Goal: Task Accomplishment & Management: Manage account settings

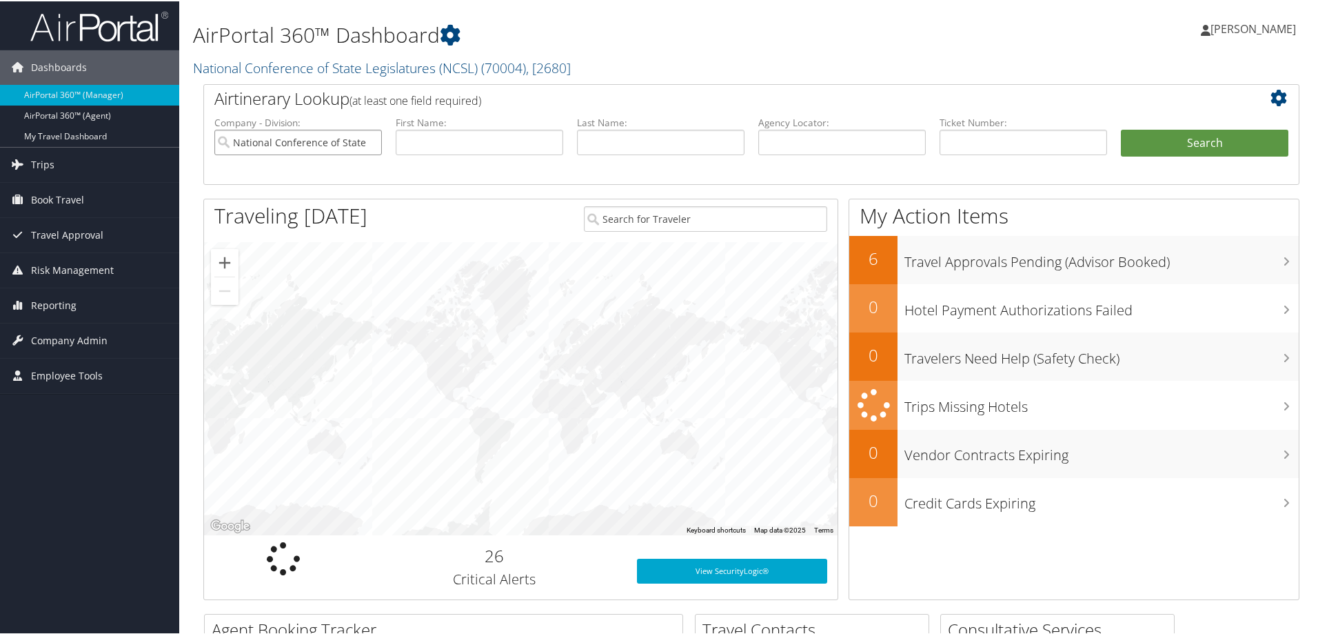
click at [367, 139] on input "National Conference of State Legislatures (NCSL)" at bounding box center [298, 141] width 168 height 26
click at [72, 340] on span "Company Admin" at bounding box center [69, 339] width 77 height 34
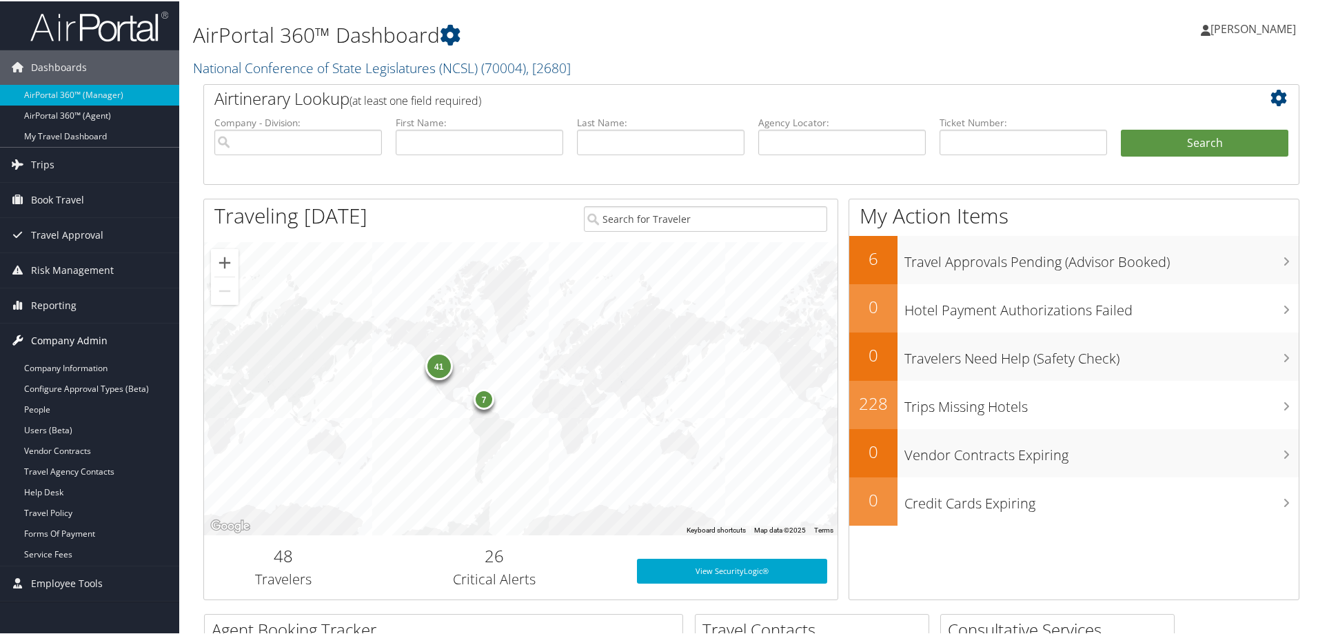
click at [72, 340] on span "Company Admin" at bounding box center [69, 339] width 77 height 34
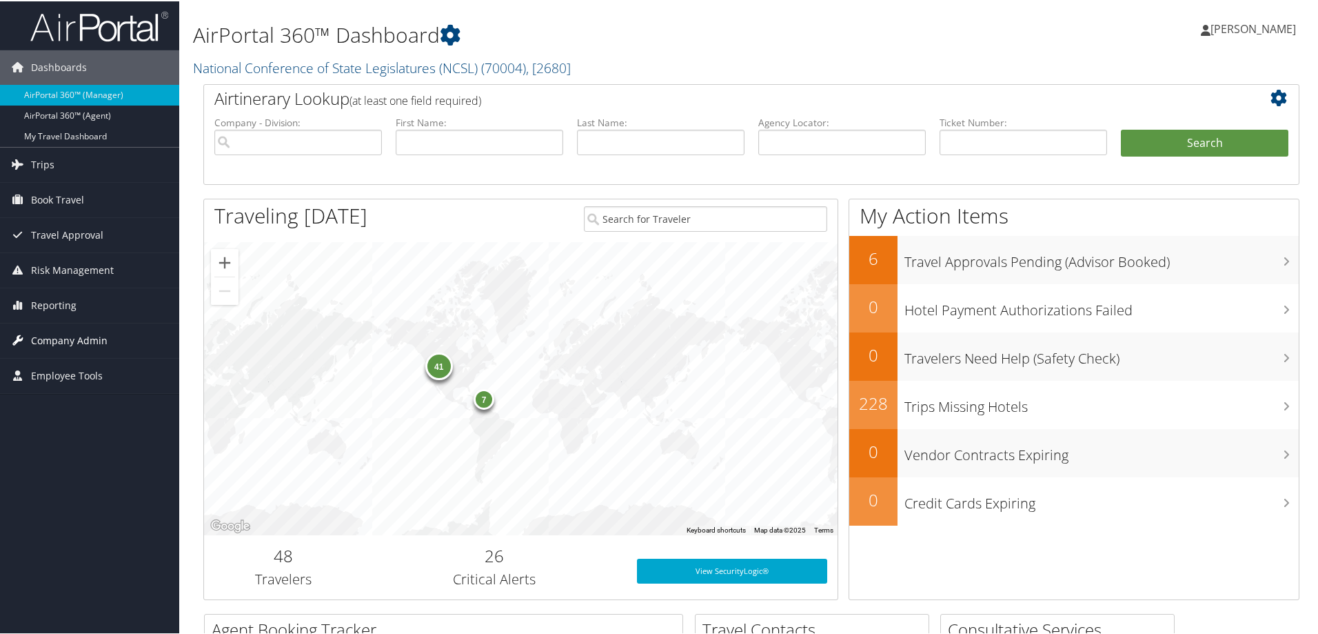
click at [76, 333] on span "Company Admin" at bounding box center [69, 339] width 77 height 34
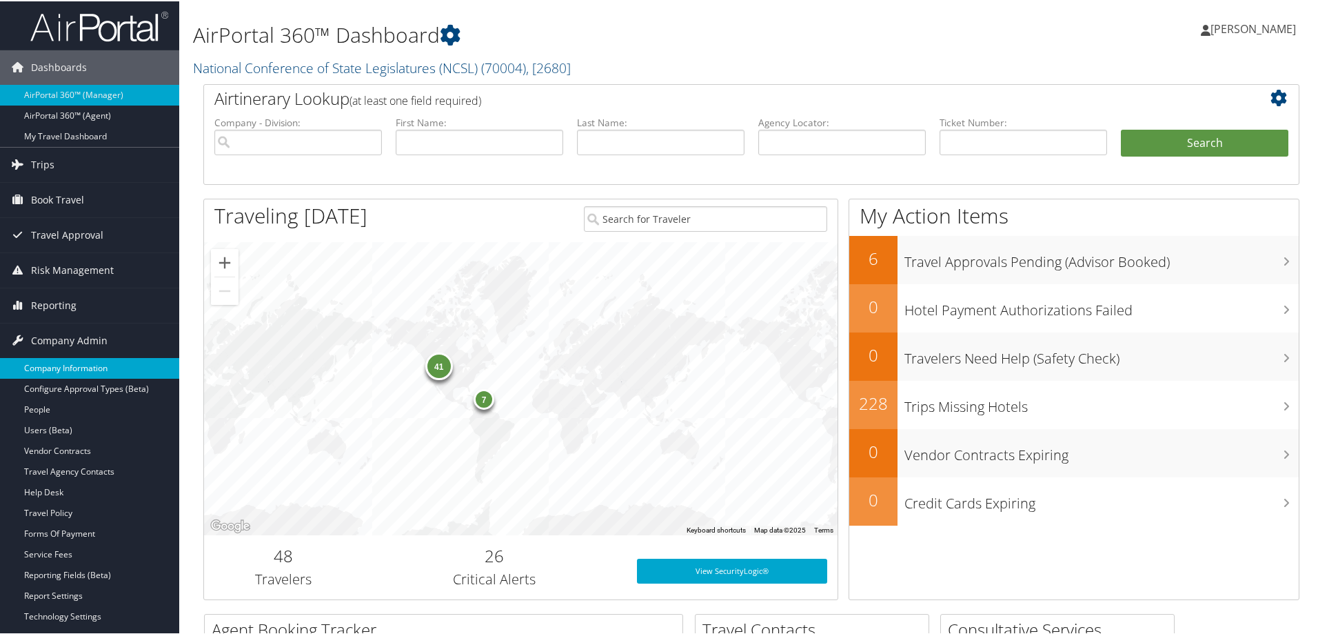
click at [77, 365] on link "Company Information" at bounding box center [89, 366] width 179 height 21
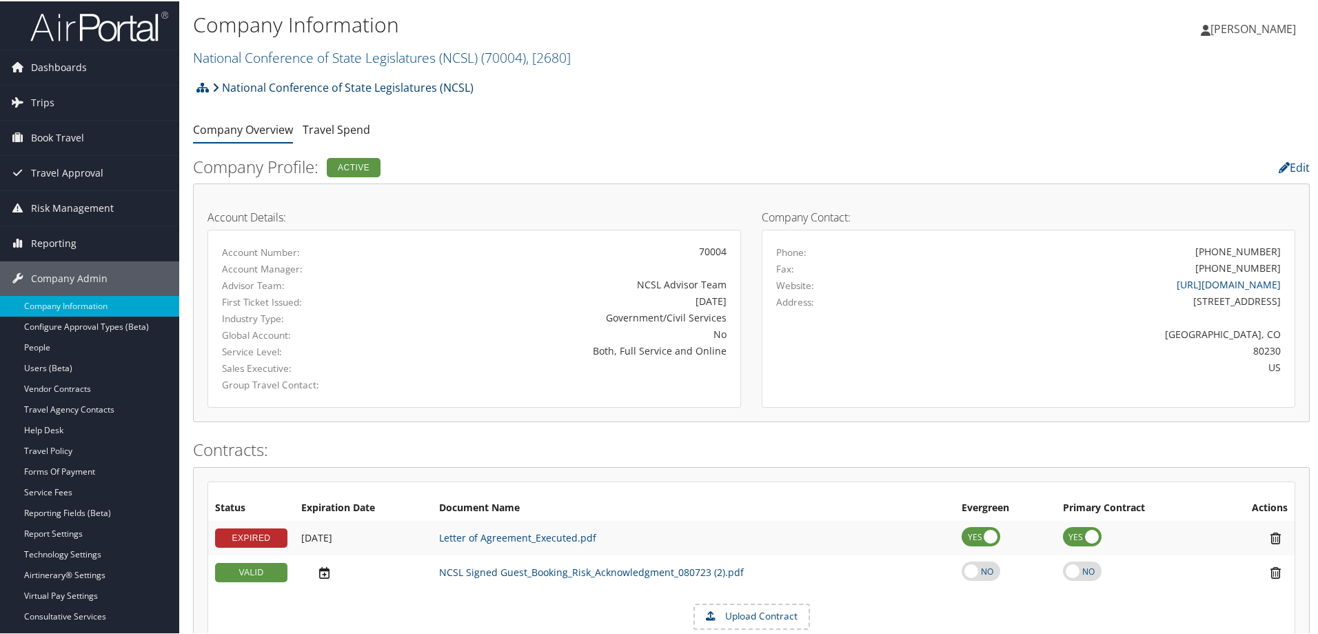
click at [443, 85] on link "National Conference of State Legislatures (NCSL)" at bounding box center [342, 86] width 261 height 28
click at [368, 87] on link "National Conference of State Legislatures (NCSL)" at bounding box center [342, 86] width 261 height 28
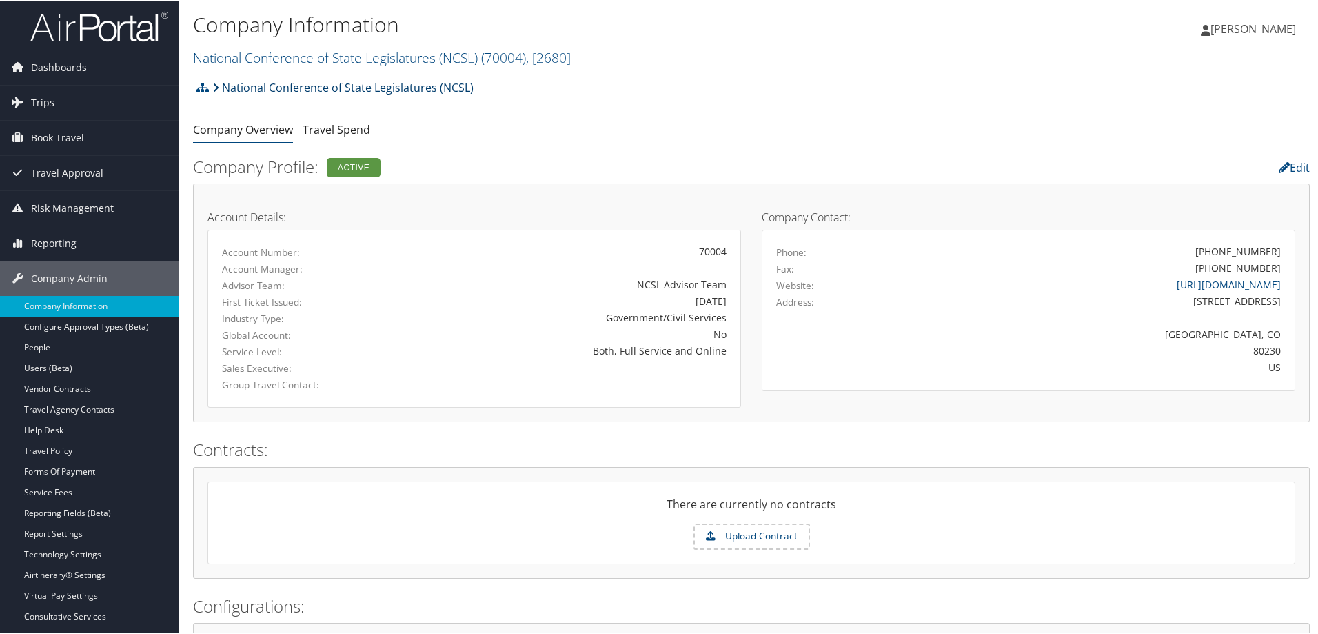
click at [367, 87] on link "National Conference of State Legislatures (NCSL)" at bounding box center [342, 86] width 261 height 28
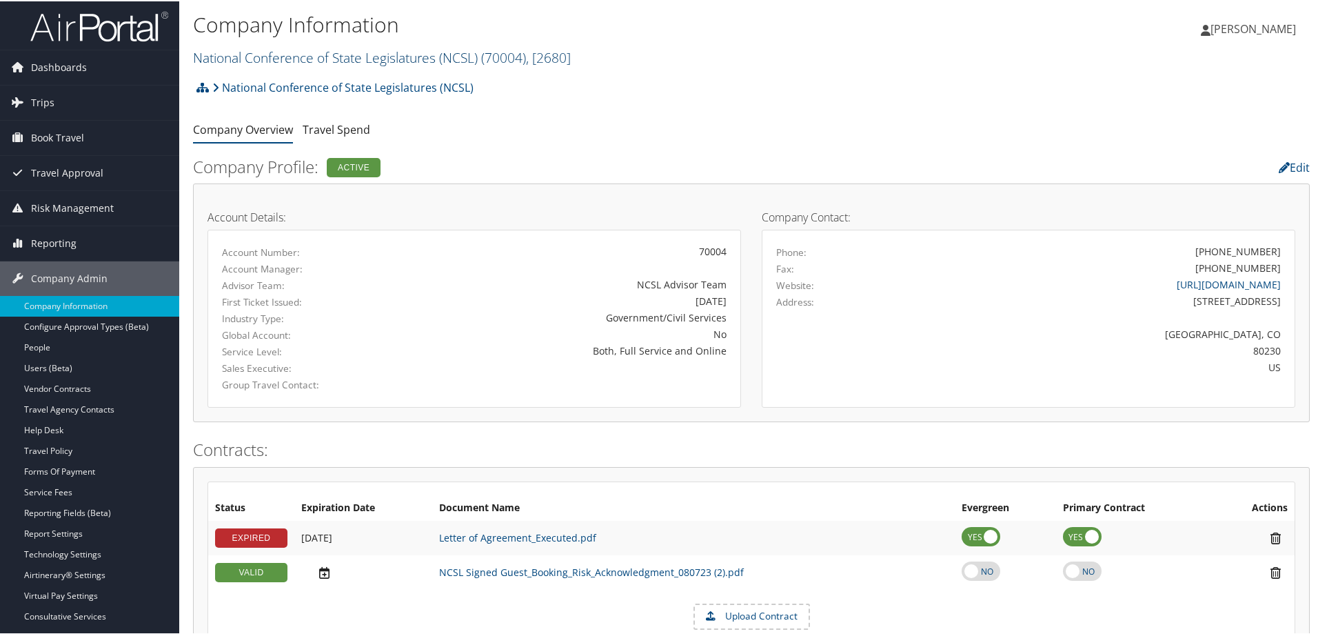
click at [482, 47] on link "National Conference of State Legislatures (NCSL) ( 70004 ) , [ 2680 ]" at bounding box center [382, 56] width 378 height 19
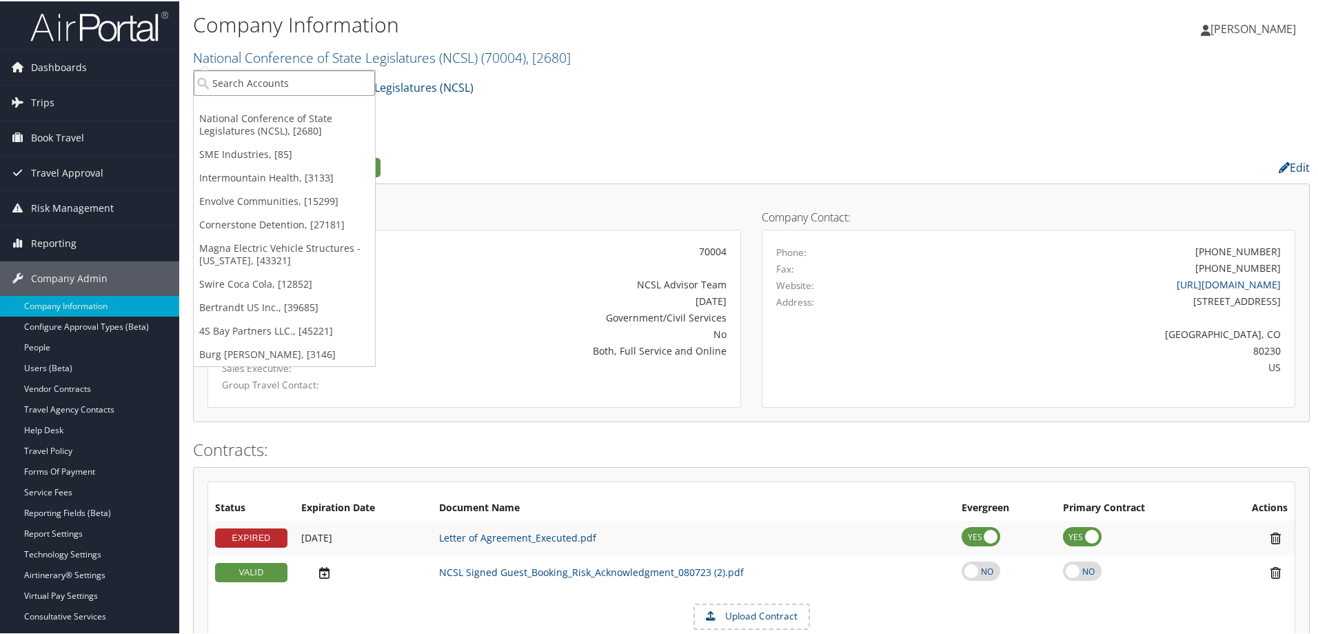
click at [328, 79] on input "search" at bounding box center [284, 82] width 181 height 26
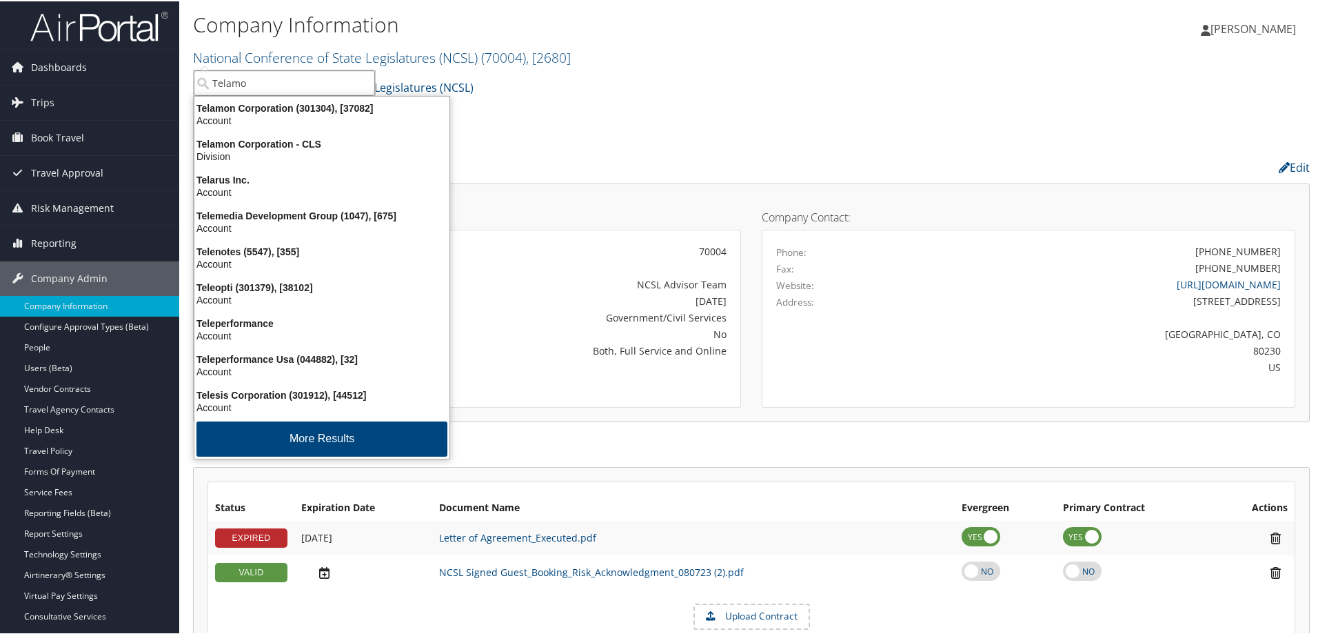
type input "Telamon"
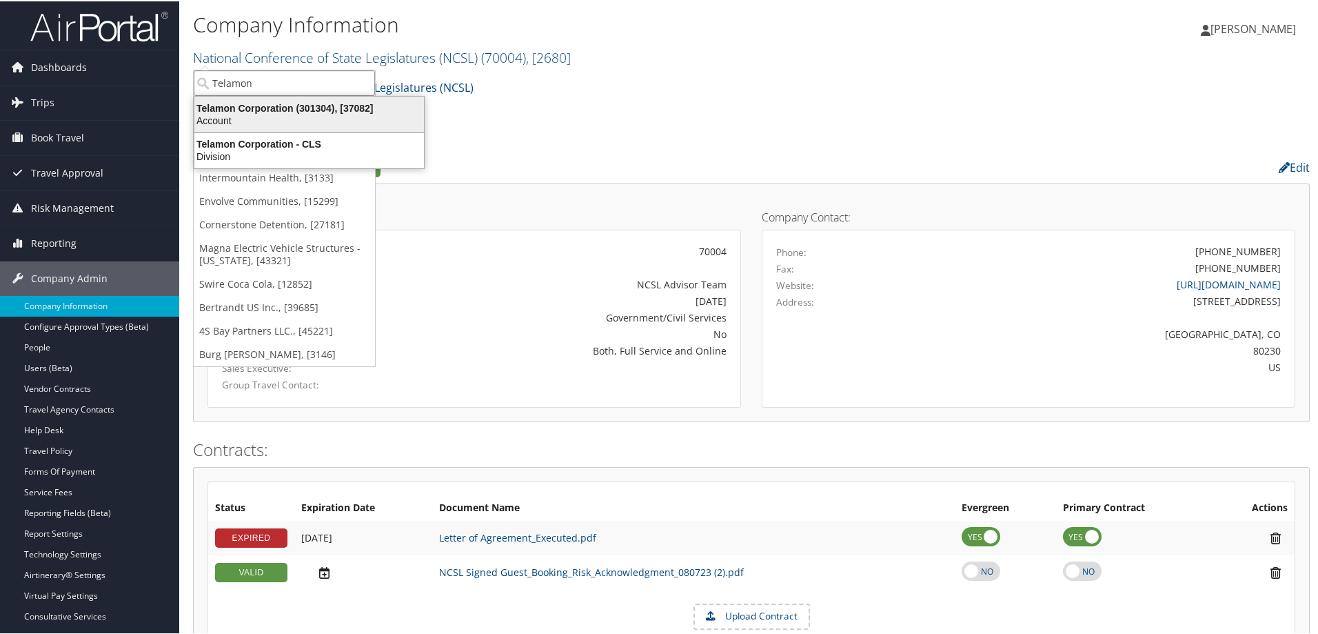
click at [327, 110] on div "Telamon Corporation (301304), [37082]" at bounding box center [309, 107] width 246 height 12
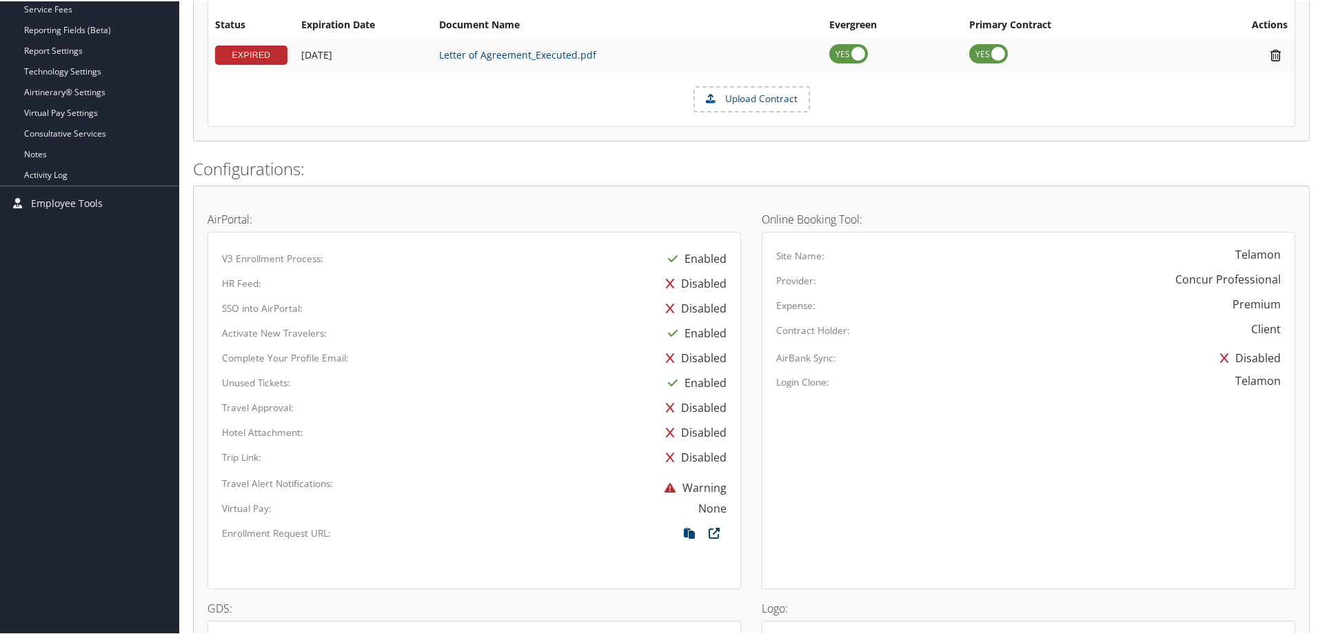
scroll to position [551, 0]
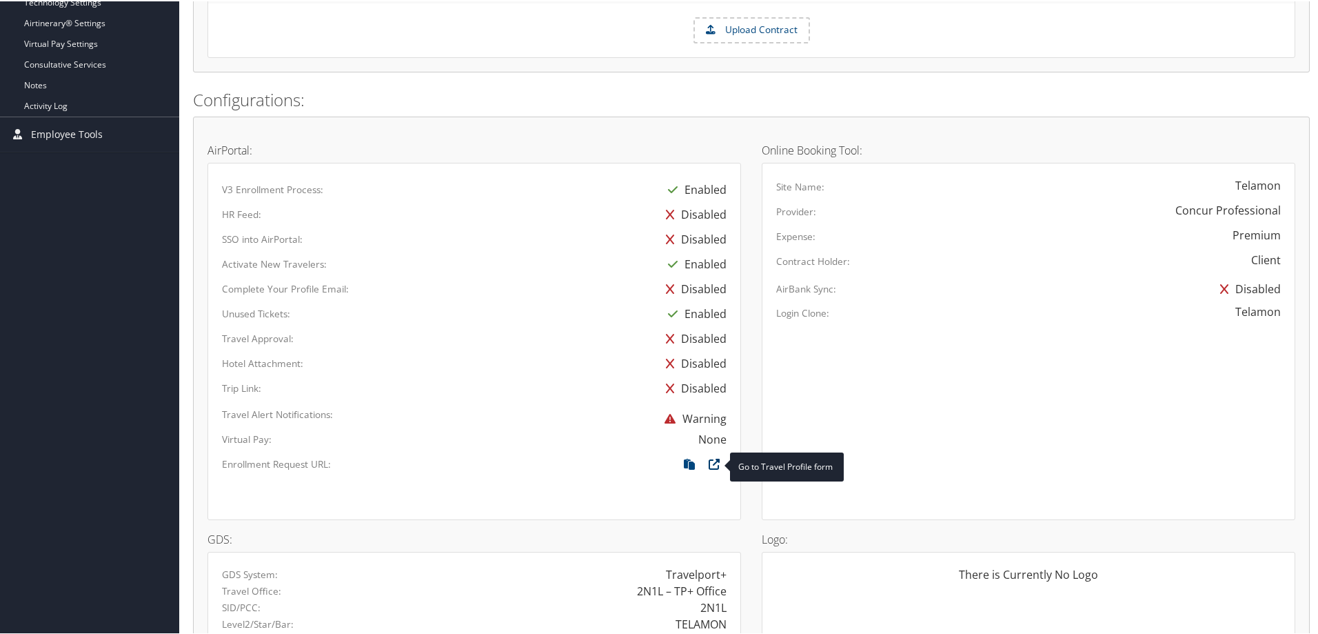
click at [711, 467] on icon at bounding box center [714, 466] width 25 height 18
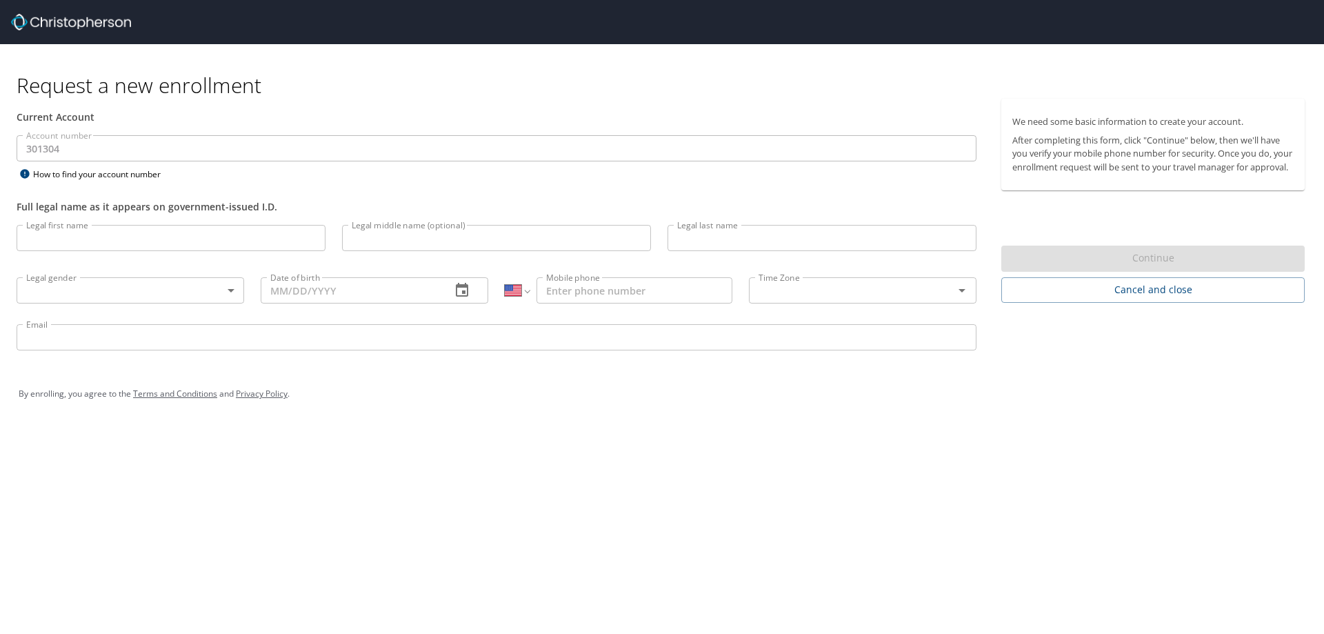
select select "US"
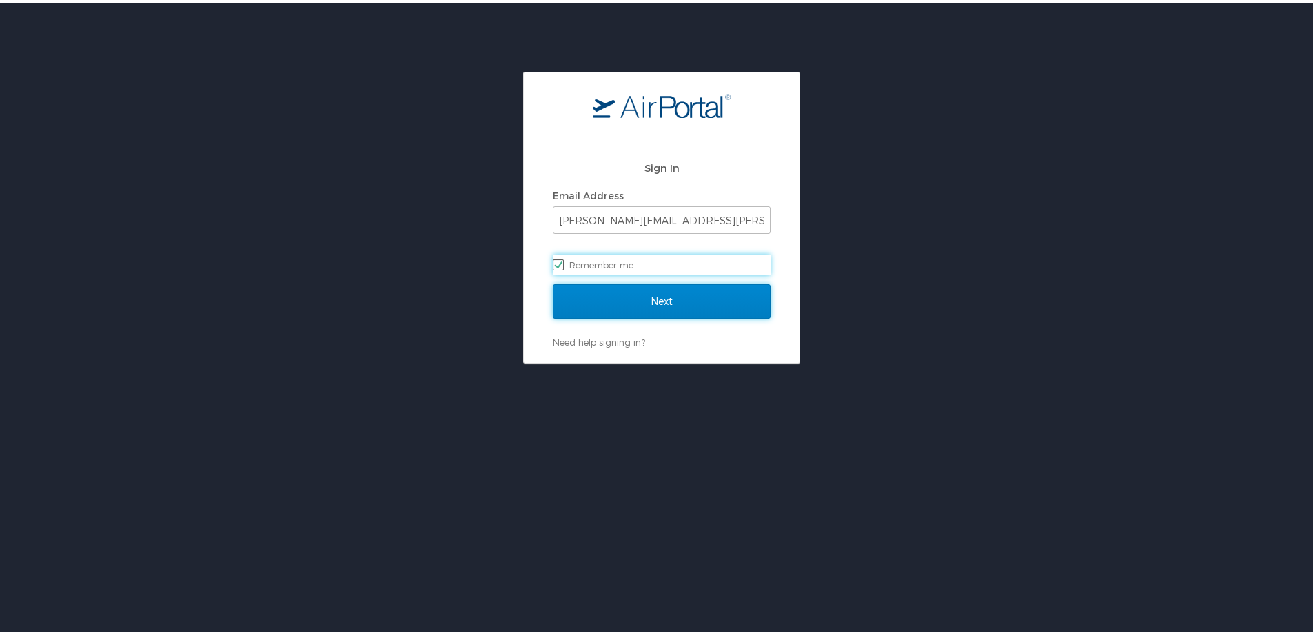
click at [627, 297] on input "Next" at bounding box center [662, 298] width 218 height 34
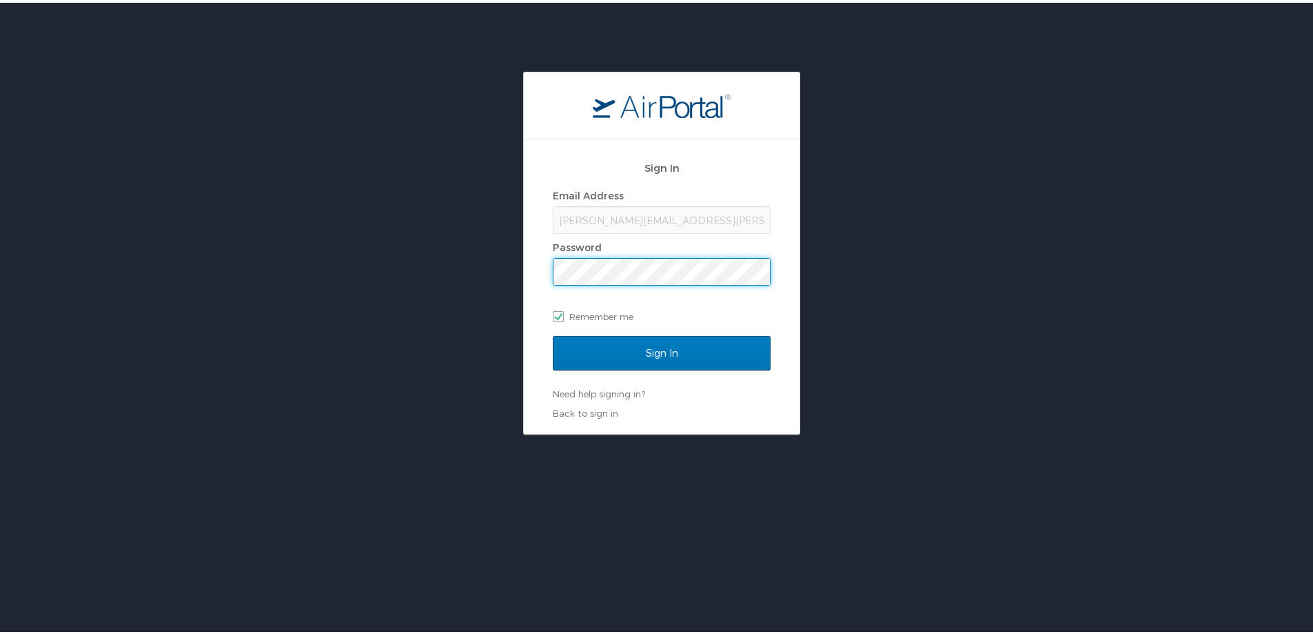
click at [667, 214] on div "tamarra.gary@cbtravel.com" at bounding box center [662, 217] width 218 height 28
click at [672, 210] on div "tamarra.gary@cbtravel.com" at bounding box center [662, 217] width 218 height 28
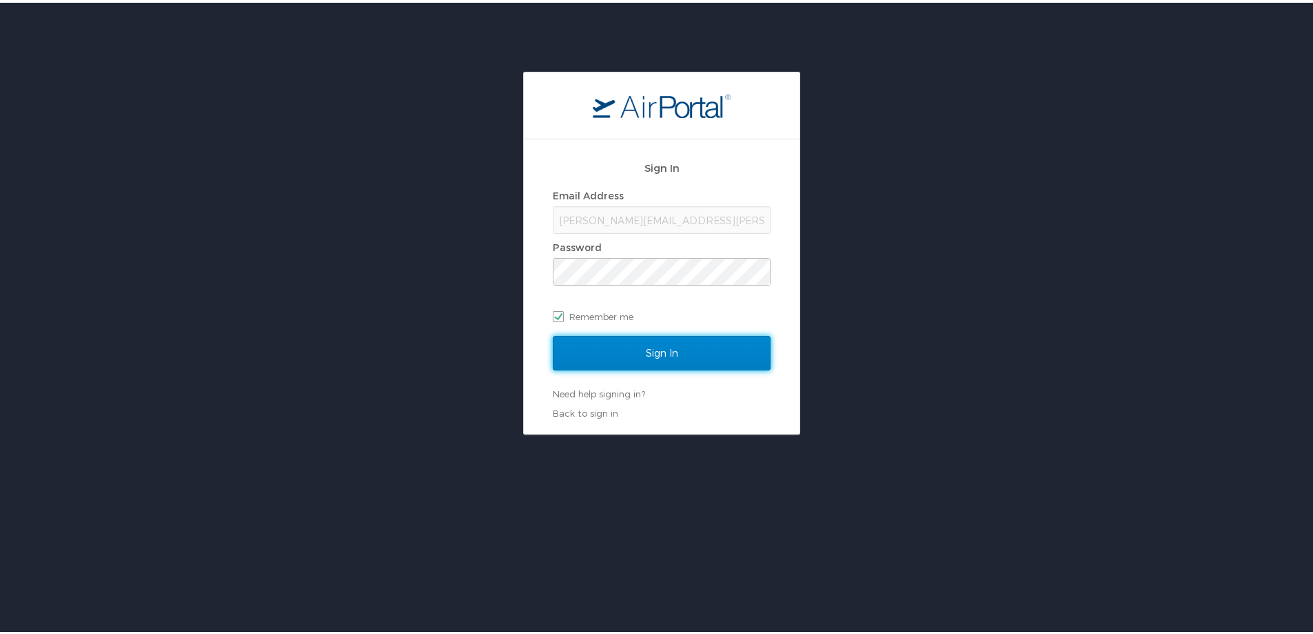
click at [658, 357] on input "Sign In" at bounding box center [662, 350] width 218 height 34
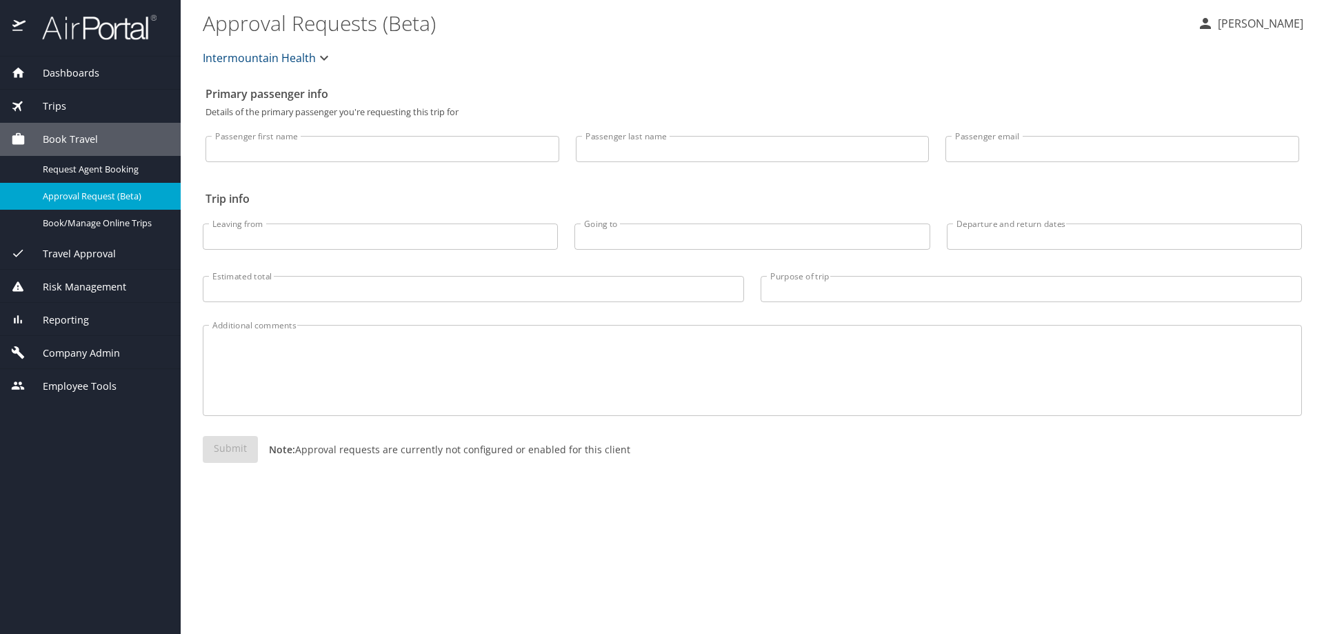
click at [822, 587] on div "Primary passenger info Details of the primary passenger you're requesting this …" at bounding box center [752, 357] width 1099 height 554
click at [75, 345] on span "Company Admin" at bounding box center [73, 352] width 94 height 15
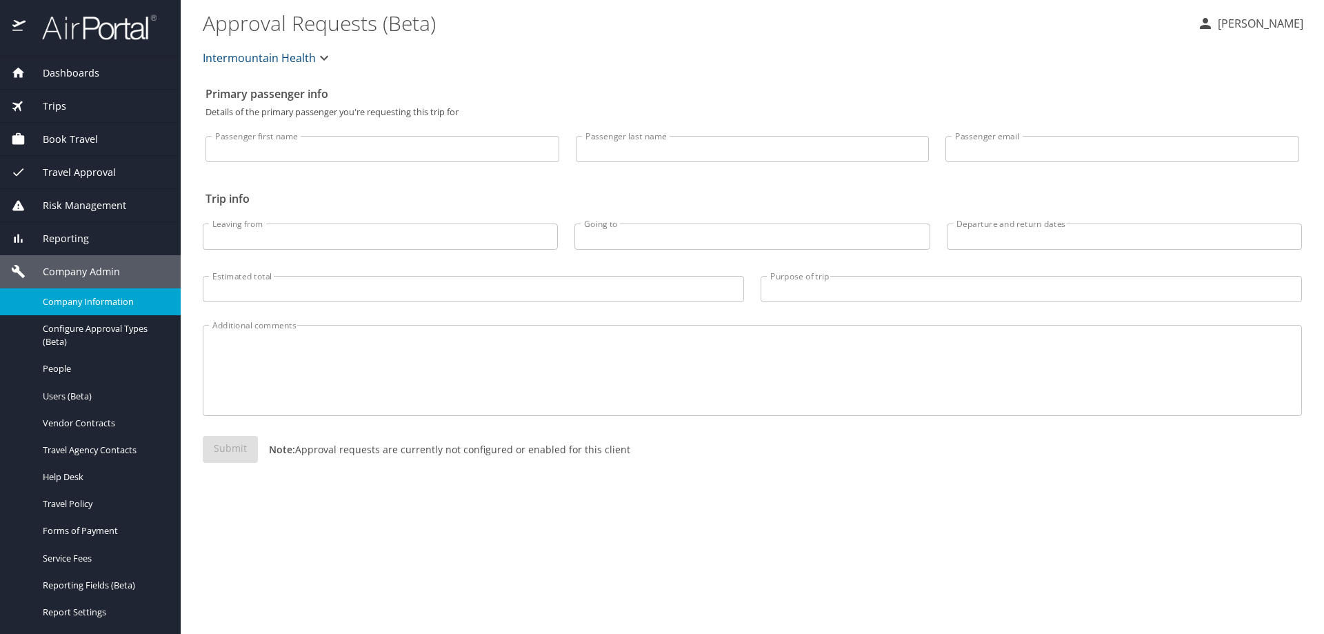
click at [113, 301] on span "Company Information" at bounding box center [103, 301] width 121 height 13
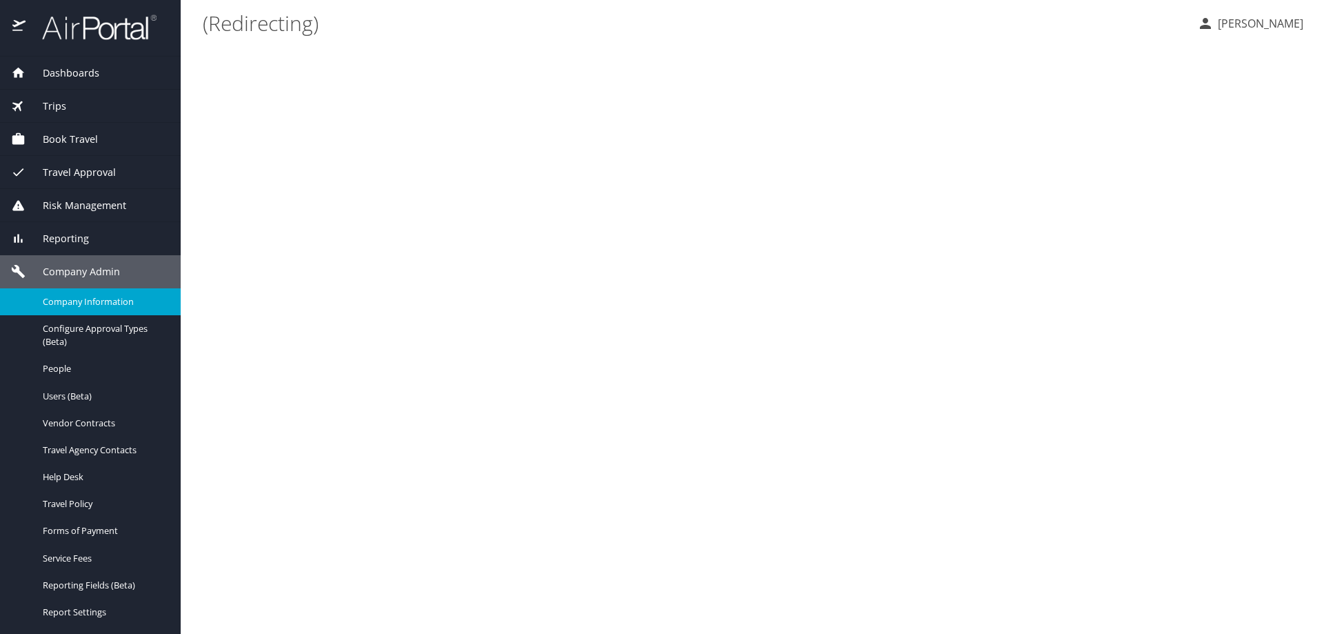
click at [113, 301] on span "Company Information" at bounding box center [103, 301] width 121 height 13
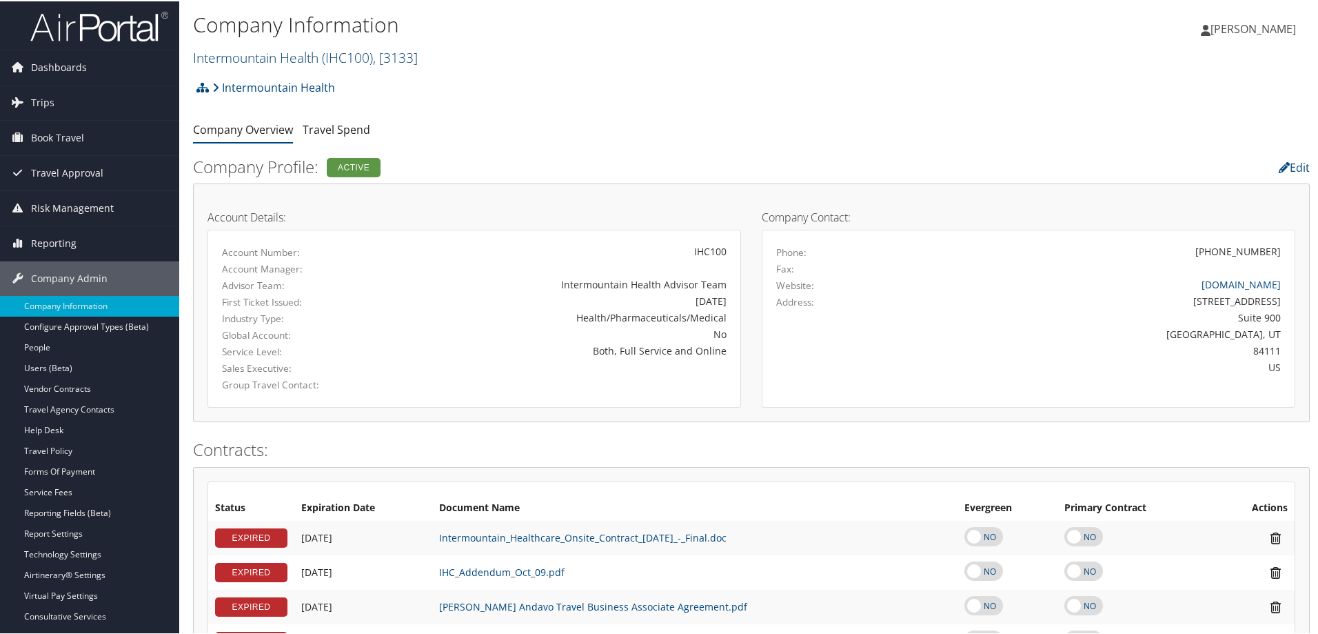
click at [415, 59] on span ", [ 3133 ]" at bounding box center [395, 56] width 45 height 19
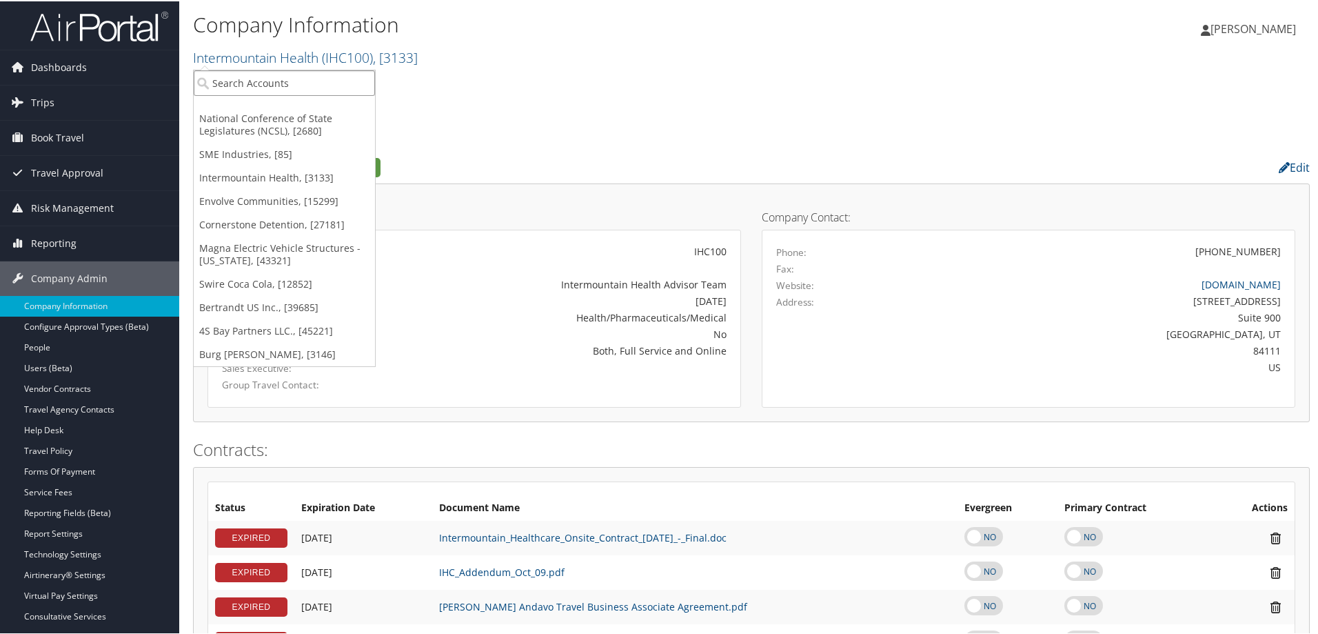
click at [334, 83] on input "search" at bounding box center [284, 82] width 181 height 26
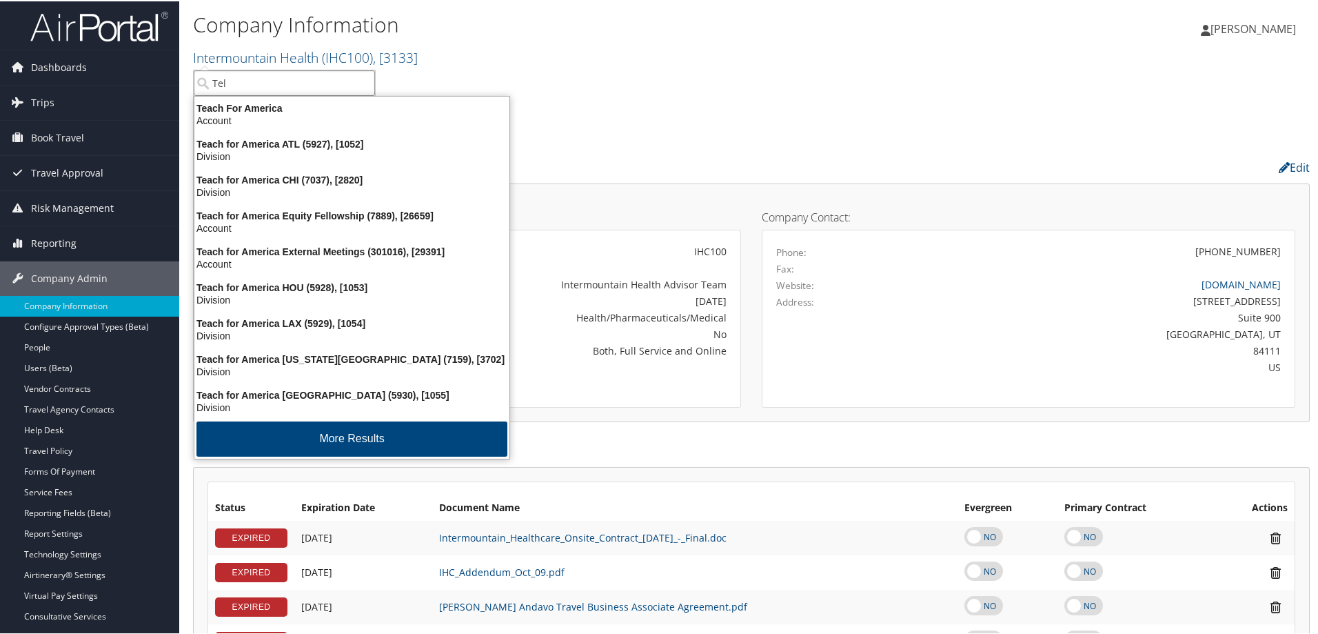
type input "Tela"
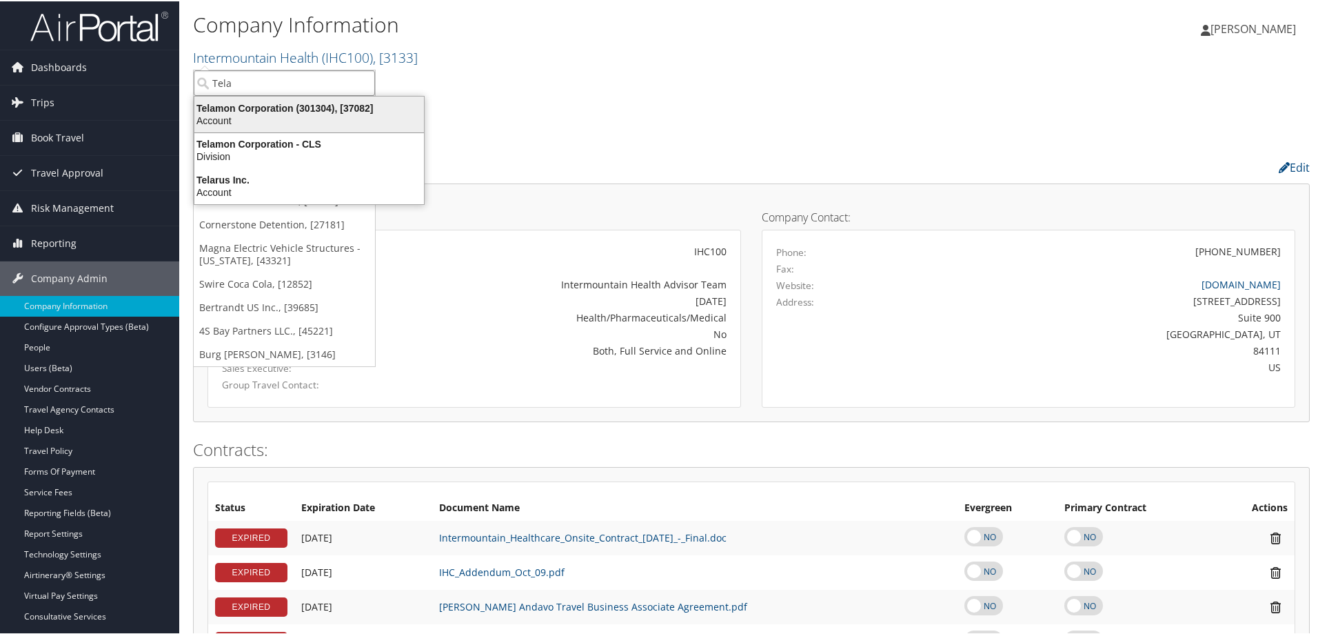
click at [325, 116] on div "Account" at bounding box center [309, 119] width 246 height 12
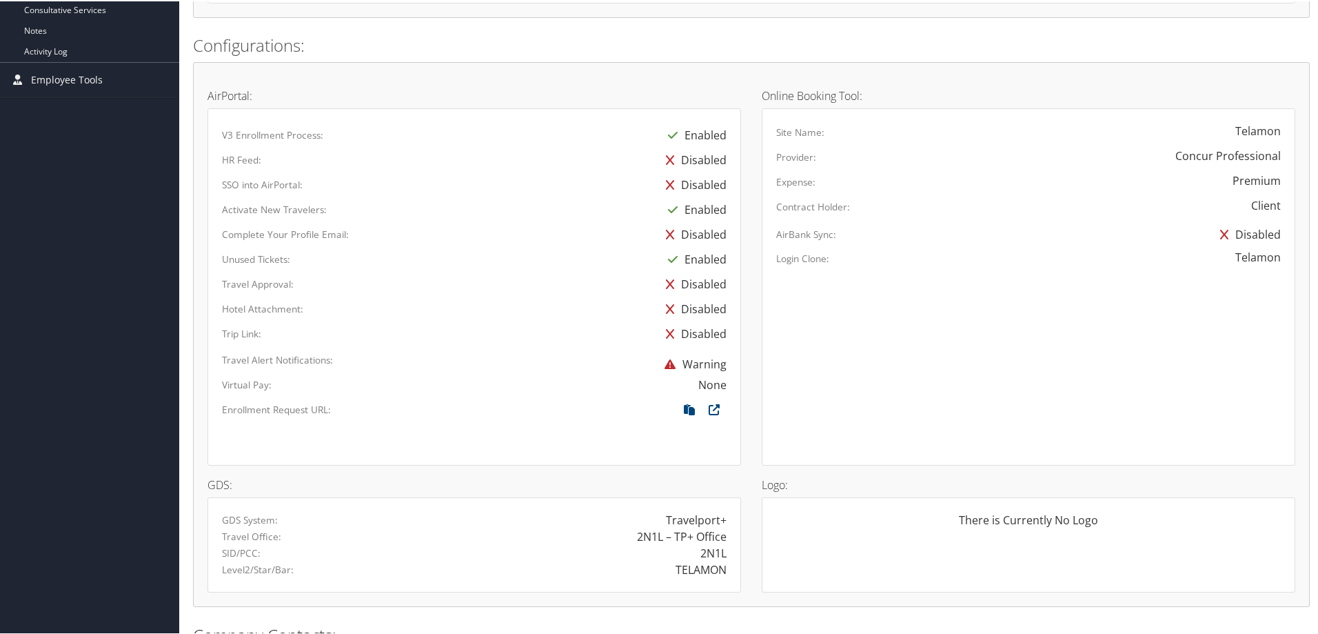
scroll to position [620, 0]
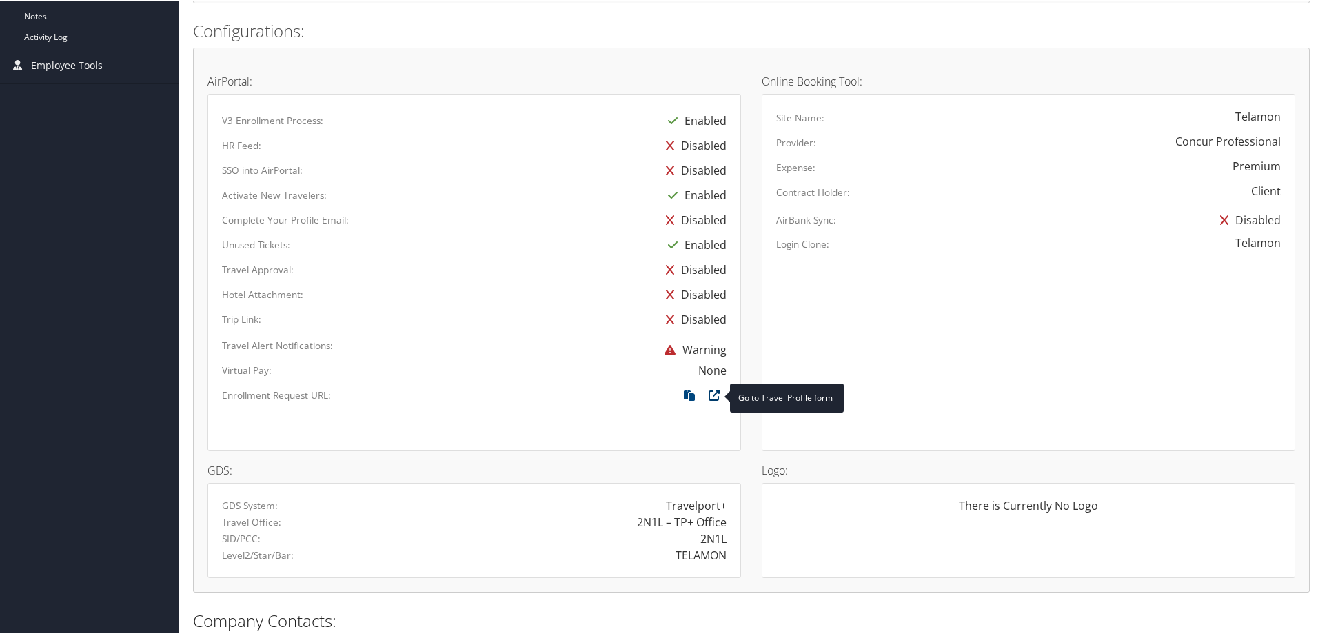
click at [711, 395] on icon at bounding box center [714, 397] width 25 height 18
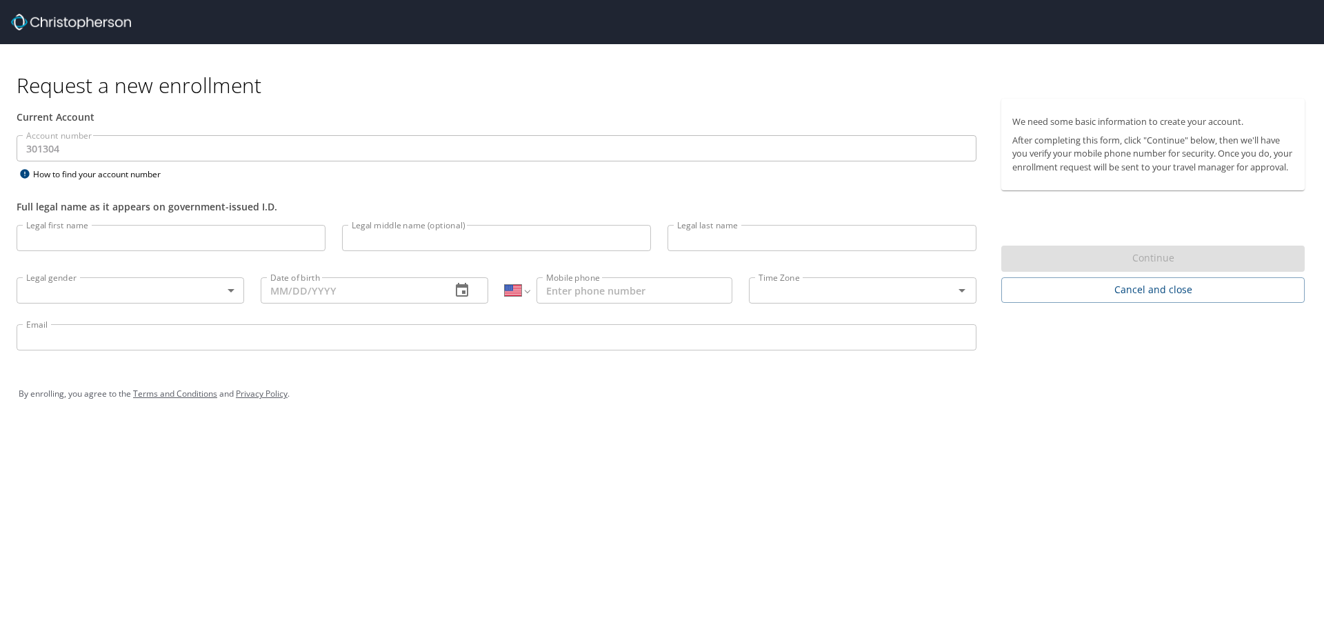
select select "US"
